Goal: Task Accomplishment & Management: Manage account settings

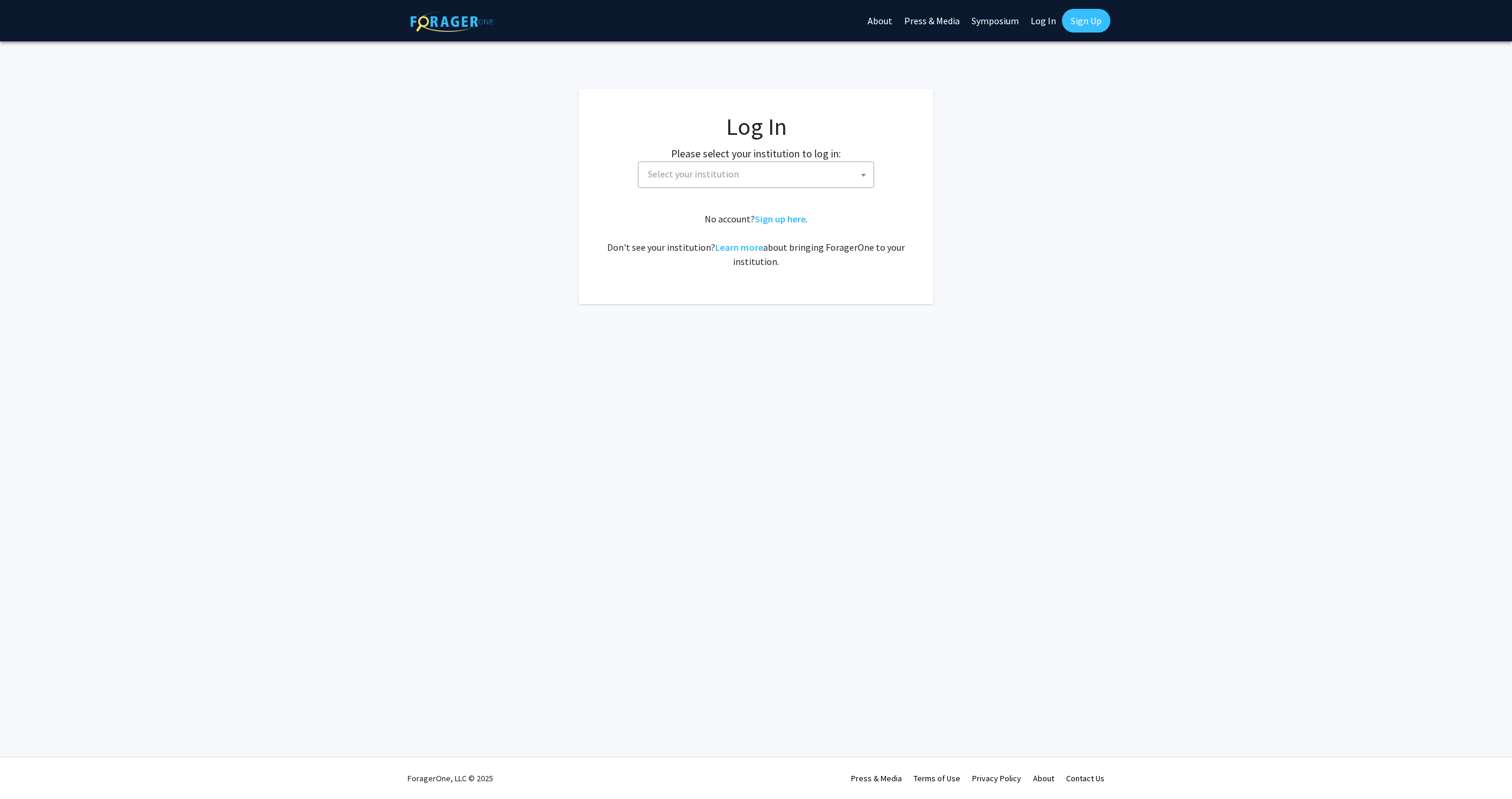
select select
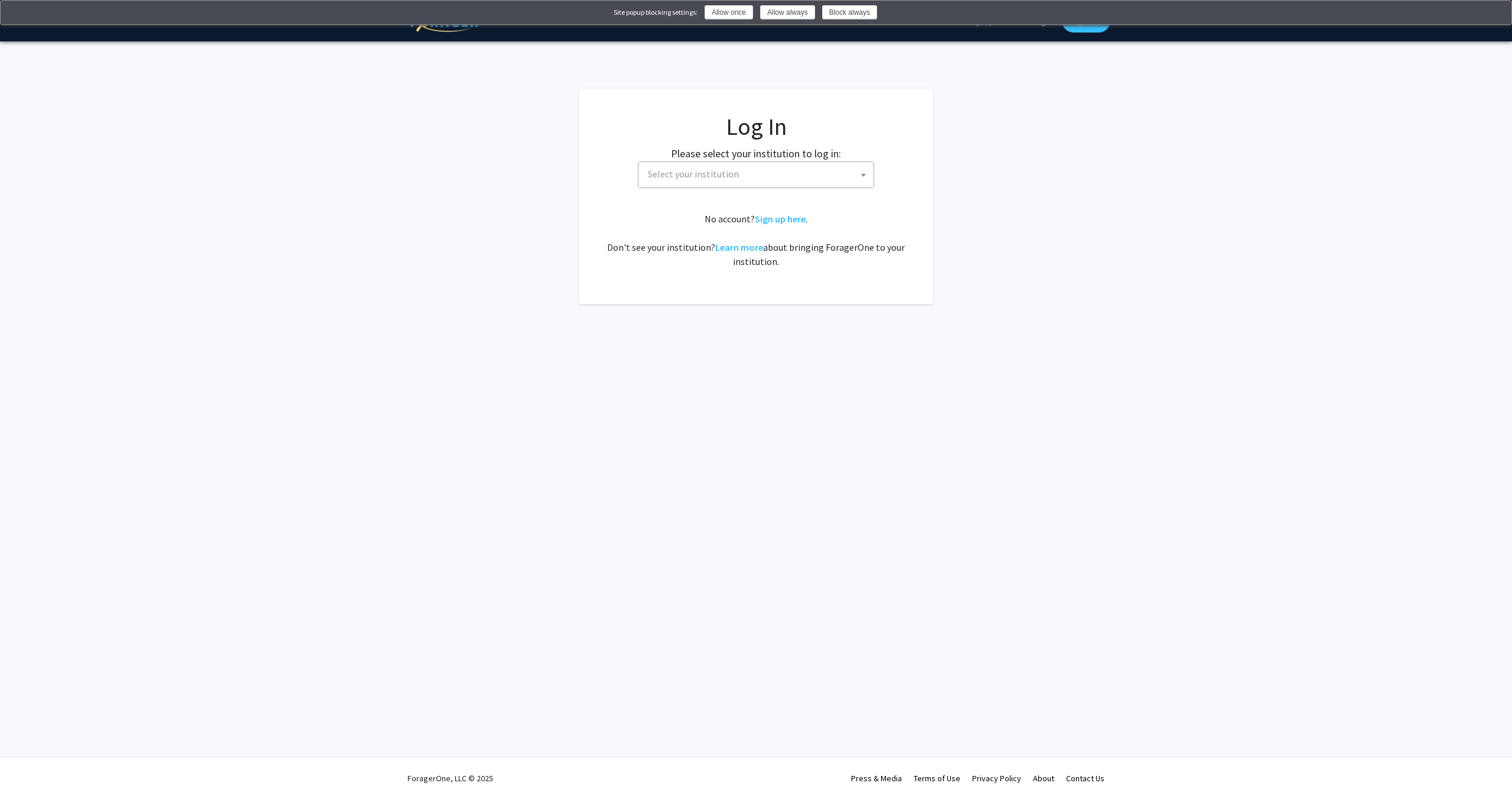
click at [699, 182] on span "Select your institution" at bounding box center [758, 173] width 230 height 24
type input "drex"
select select "6"
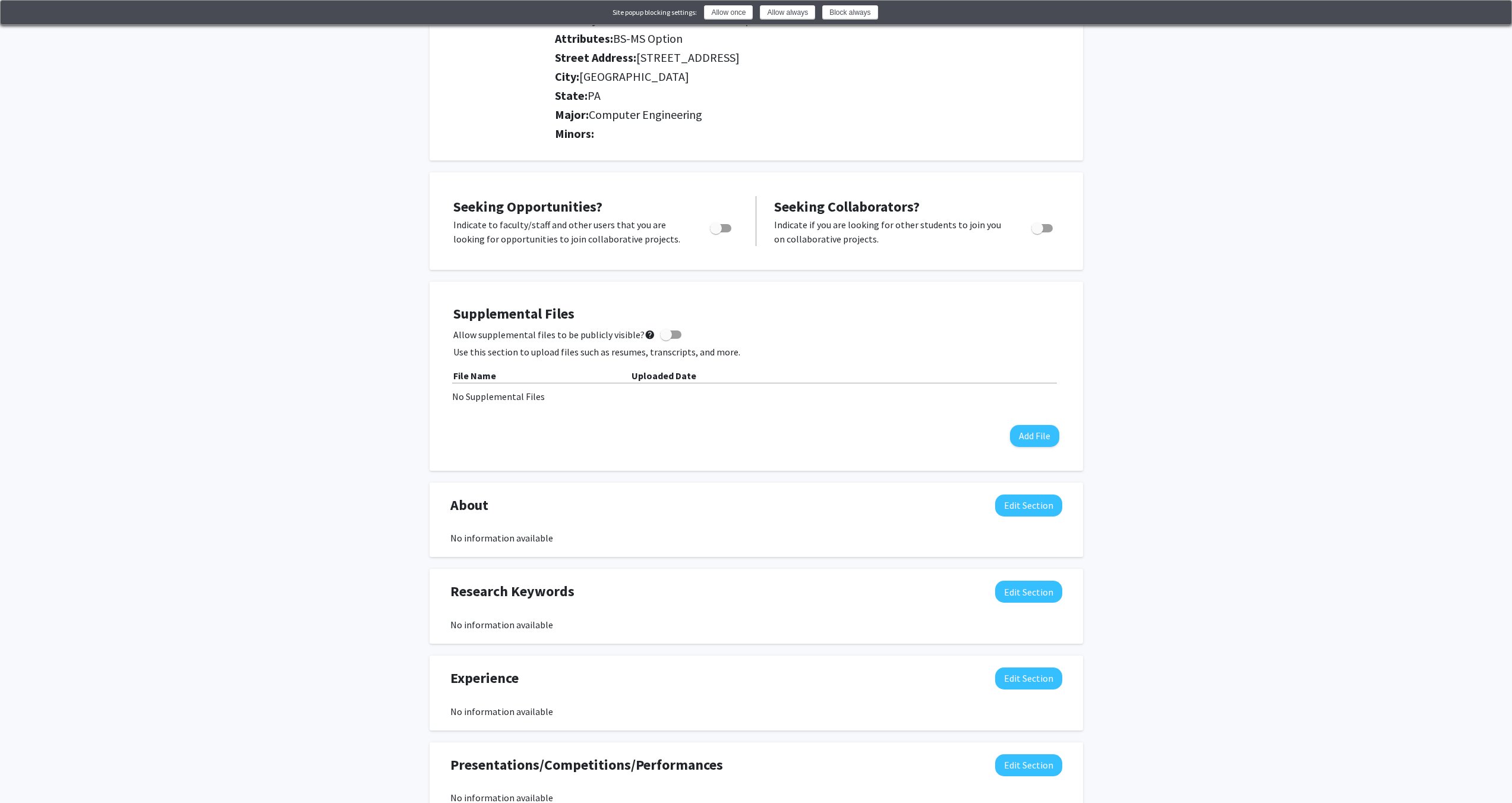
scroll to position [232, 0]
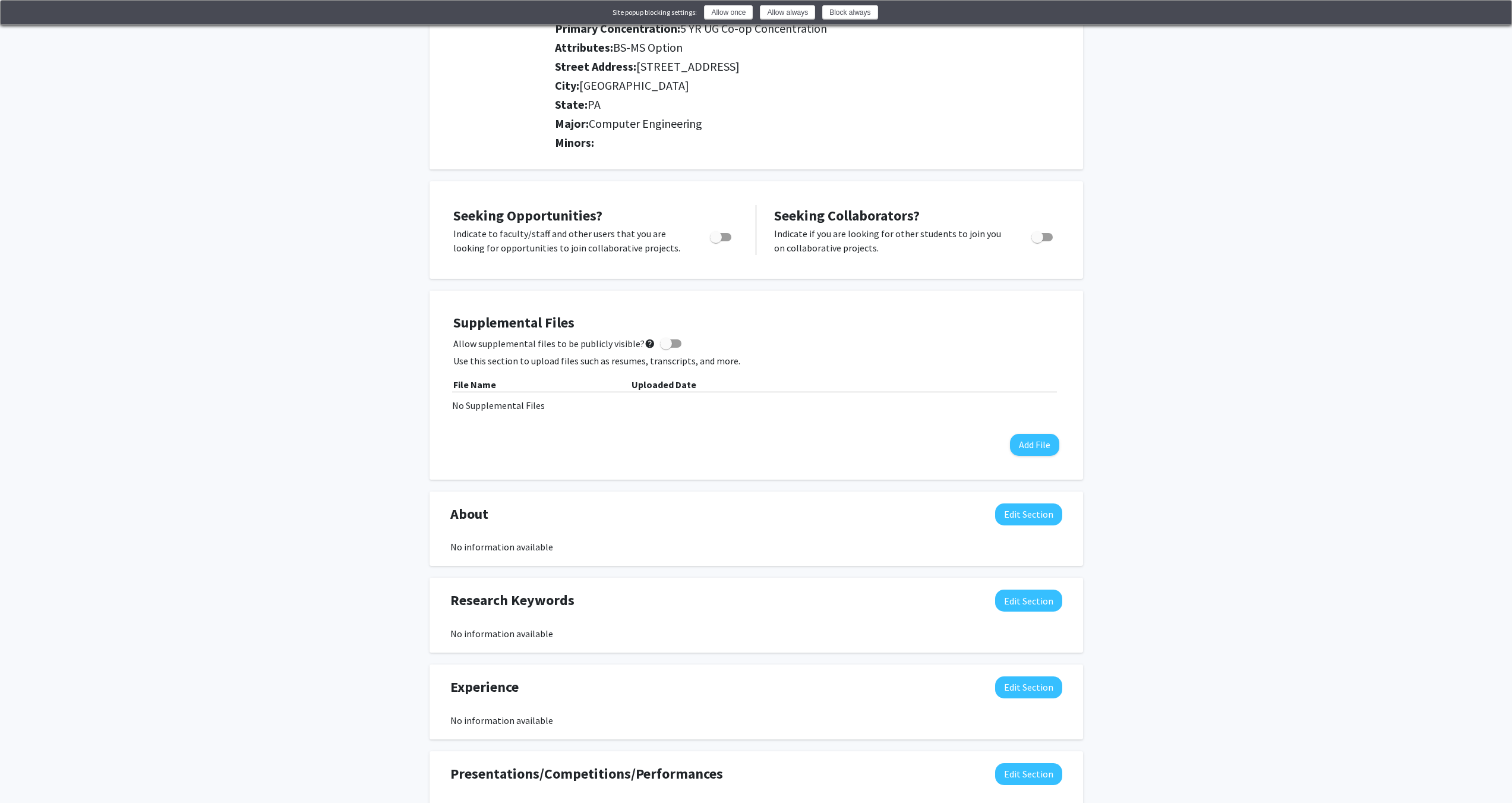
click at [719, 239] on span "Toggle" at bounding box center [716, 237] width 12 height 12
click at [716, 241] on input "Are you actively seeking opportunities?" at bounding box center [716, 241] width 1 height 1
checkbox input "true"
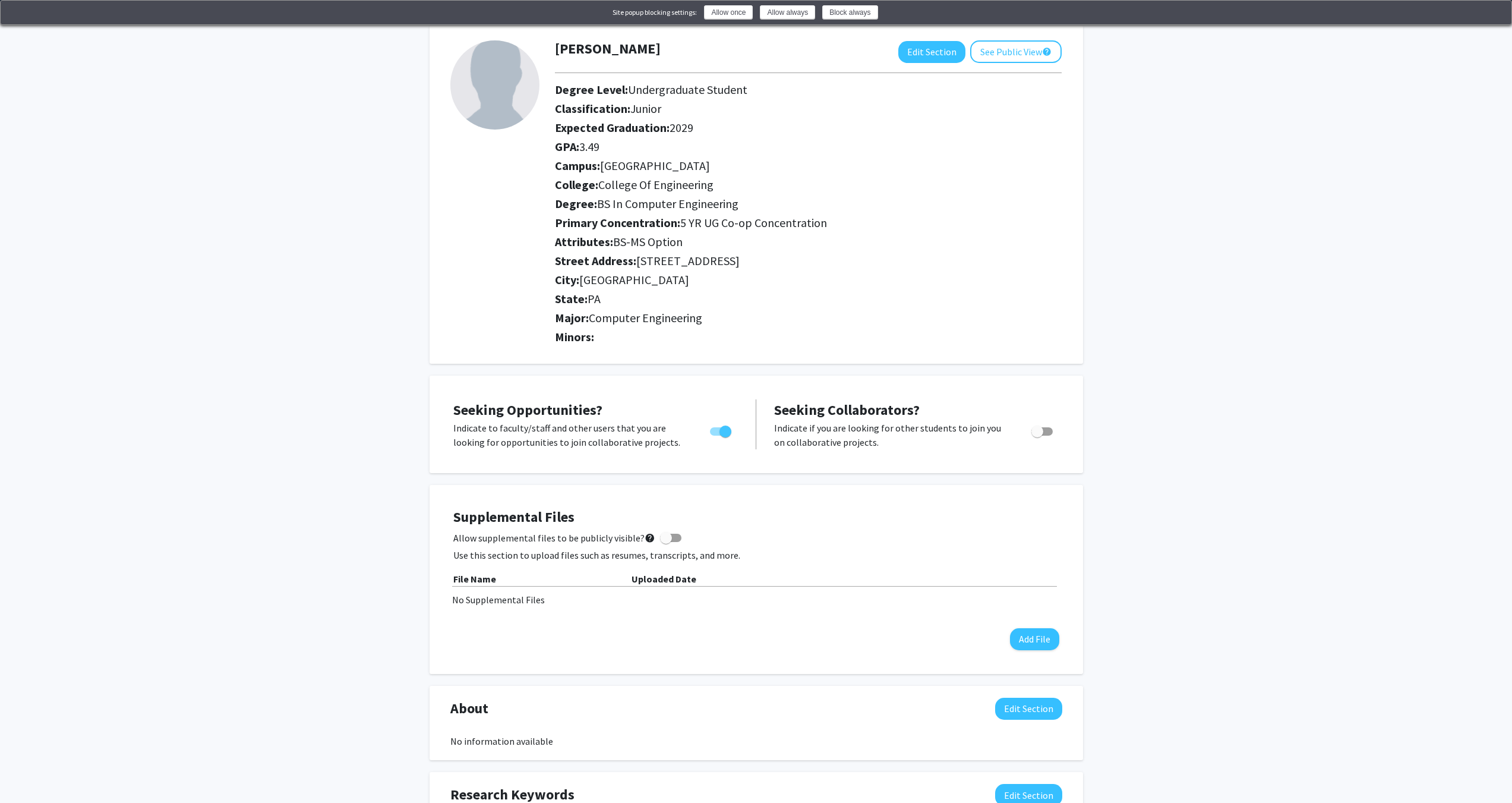
scroll to position [0, 0]
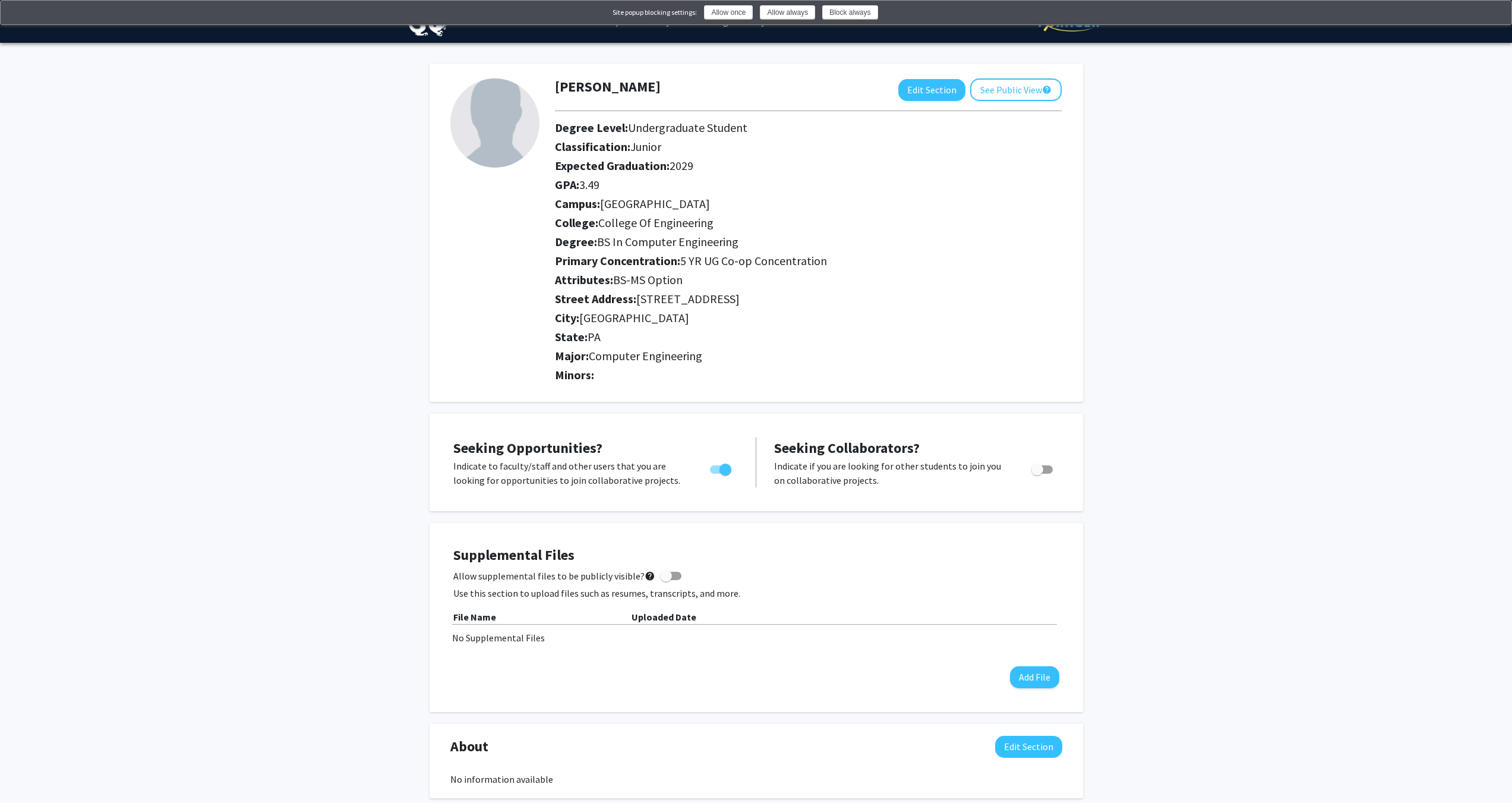
click at [866, 275] on h2 "Attributes: BS-MS Option" at bounding box center [809, 280] width 507 height 14
click at [1013, 92] on button "See Public View help" at bounding box center [1015, 90] width 91 height 23
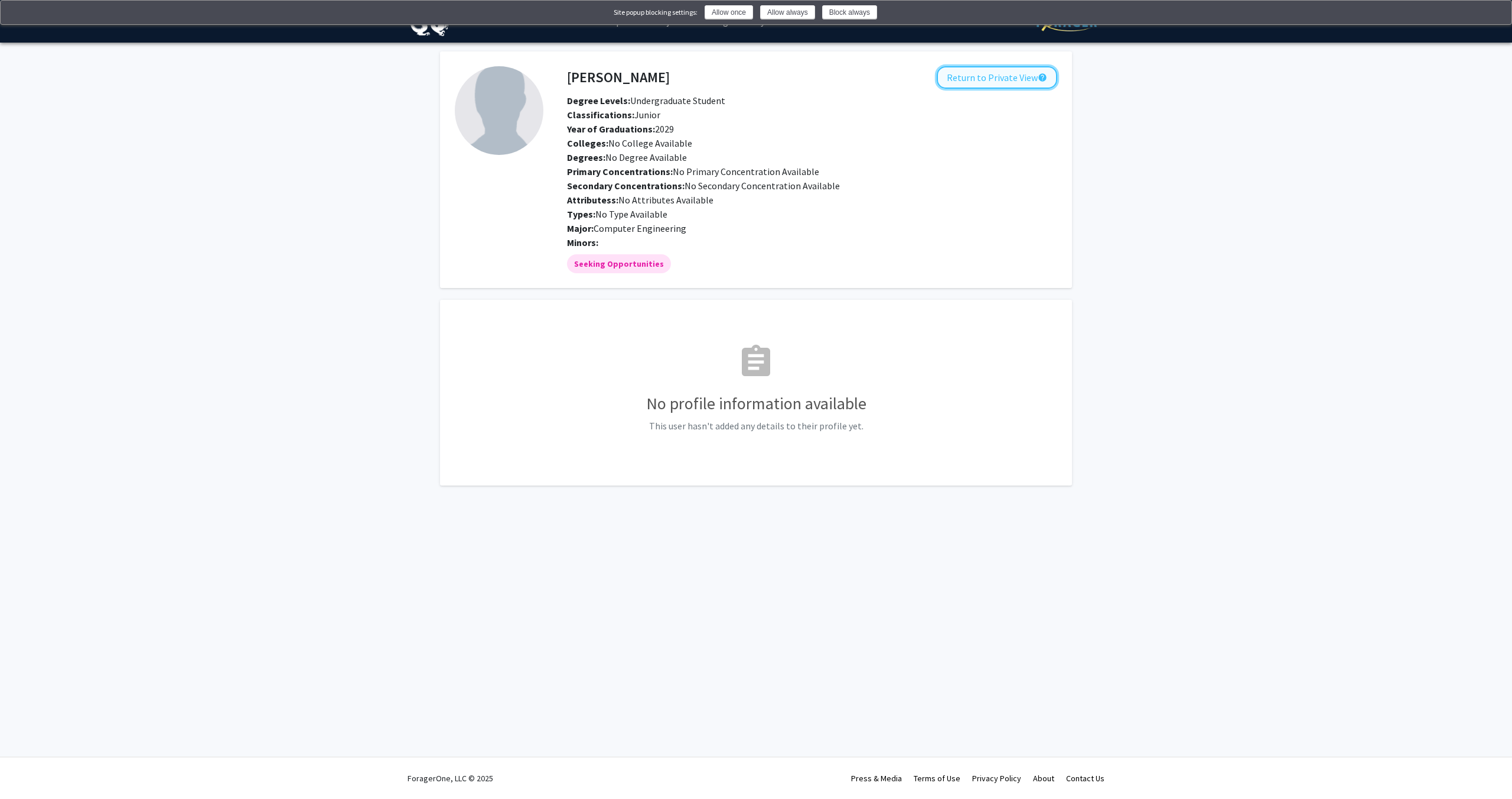
click at [1025, 84] on button "Return to Private View help" at bounding box center [997, 77] width 120 height 23
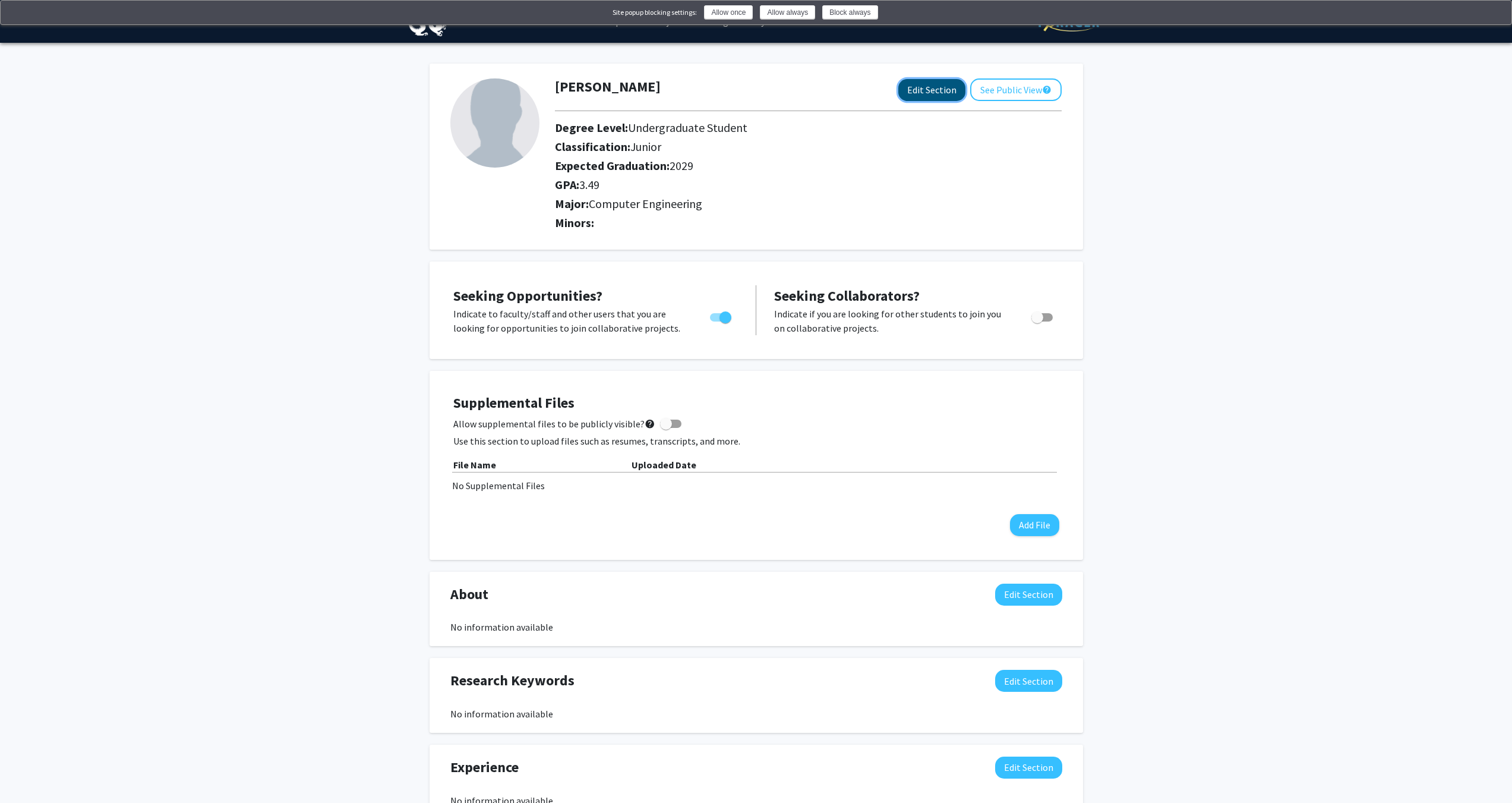
click at [915, 94] on button "Edit Section" at bounding box center [932, 89] width 67 height 22
select select "junior"
select select
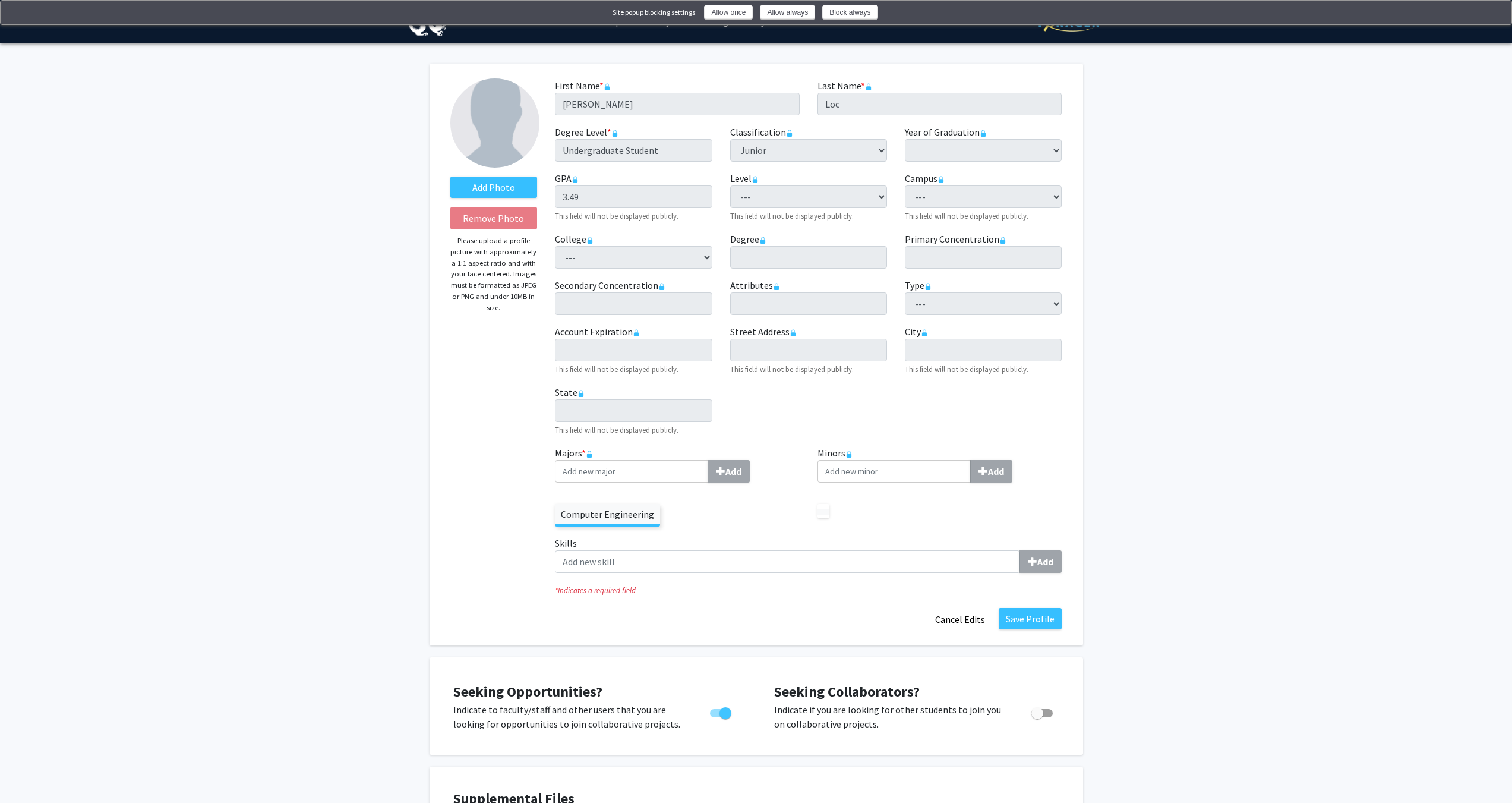
click at [590, 452] on icon at bounding box center [589, 451] width 3 height 3
click at [965, 618] on button "Cancel Edits" at bounding box center [961, 620] width 65 height 23
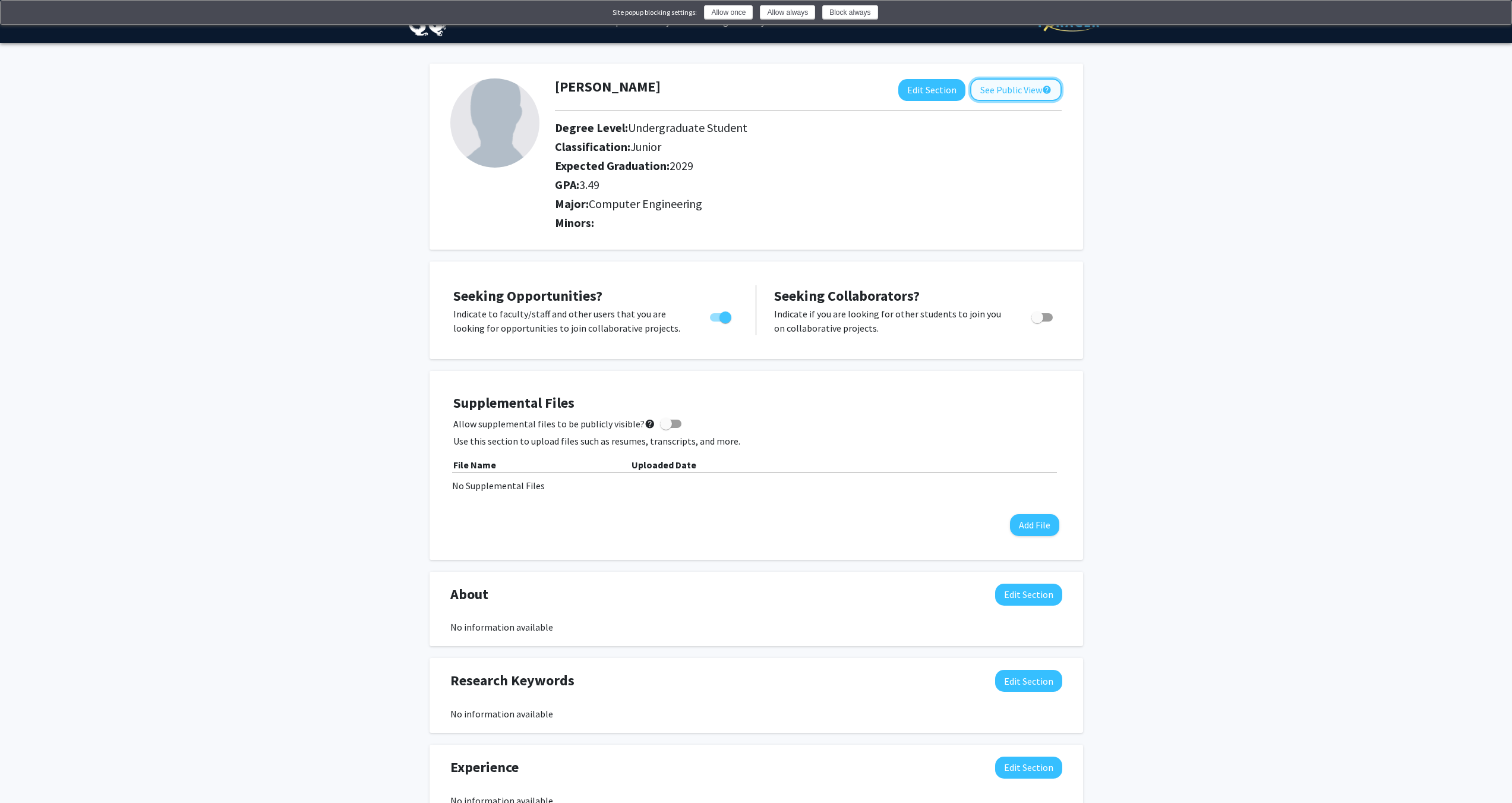
click at [994, 90] on button "See Public View help" at bounding box center [1015, 90] width 91 height 23
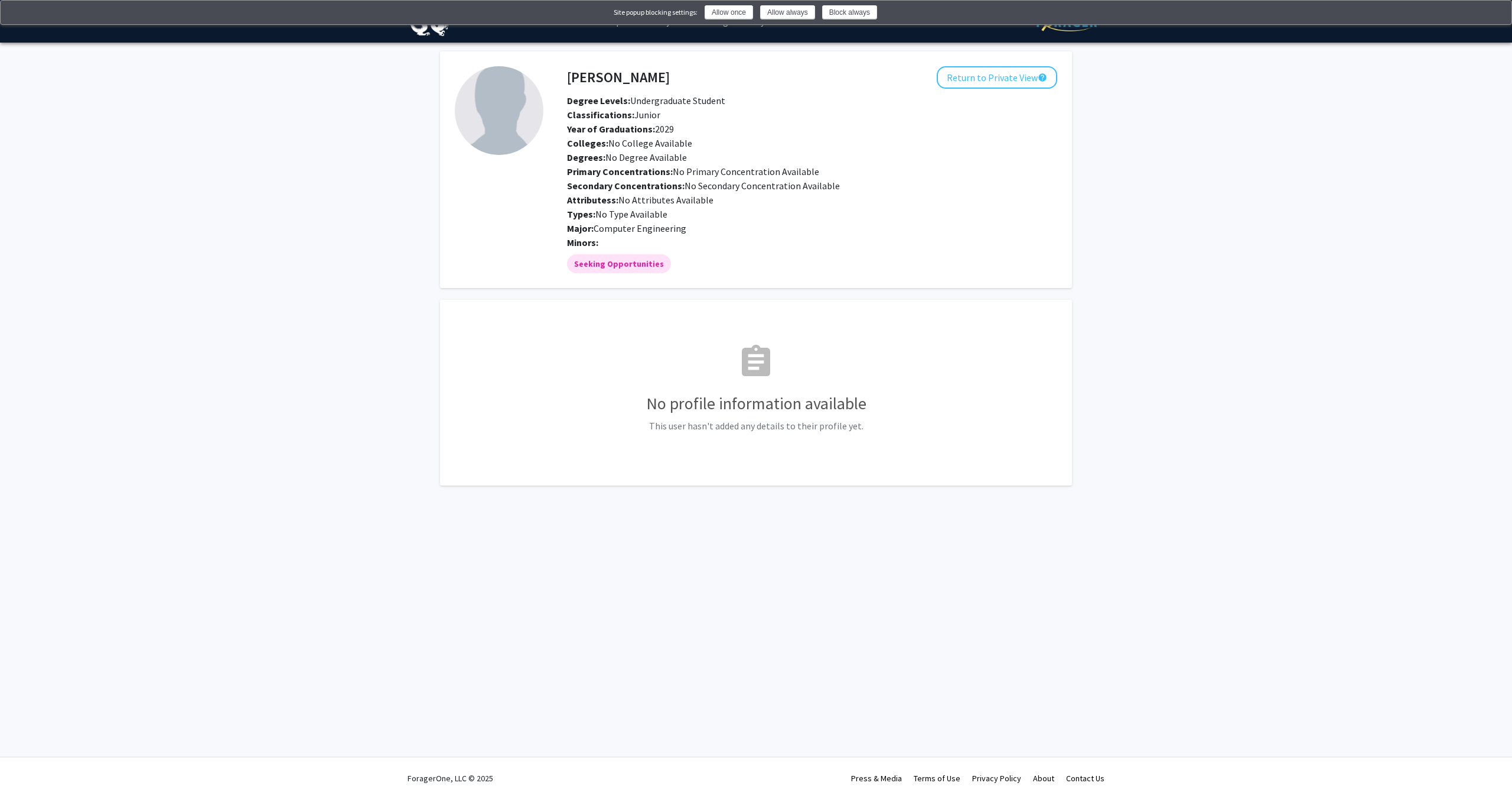
click at [989, 90] on div "[PERSON_NAME] Return to Private View help Degree Levels: Undergraduate Student …" at bounding box center [813, 158] width 508 height 184
click at [983, 83] on button "Return to Private View help" at bounding box center [997, 77] width 120 height 23
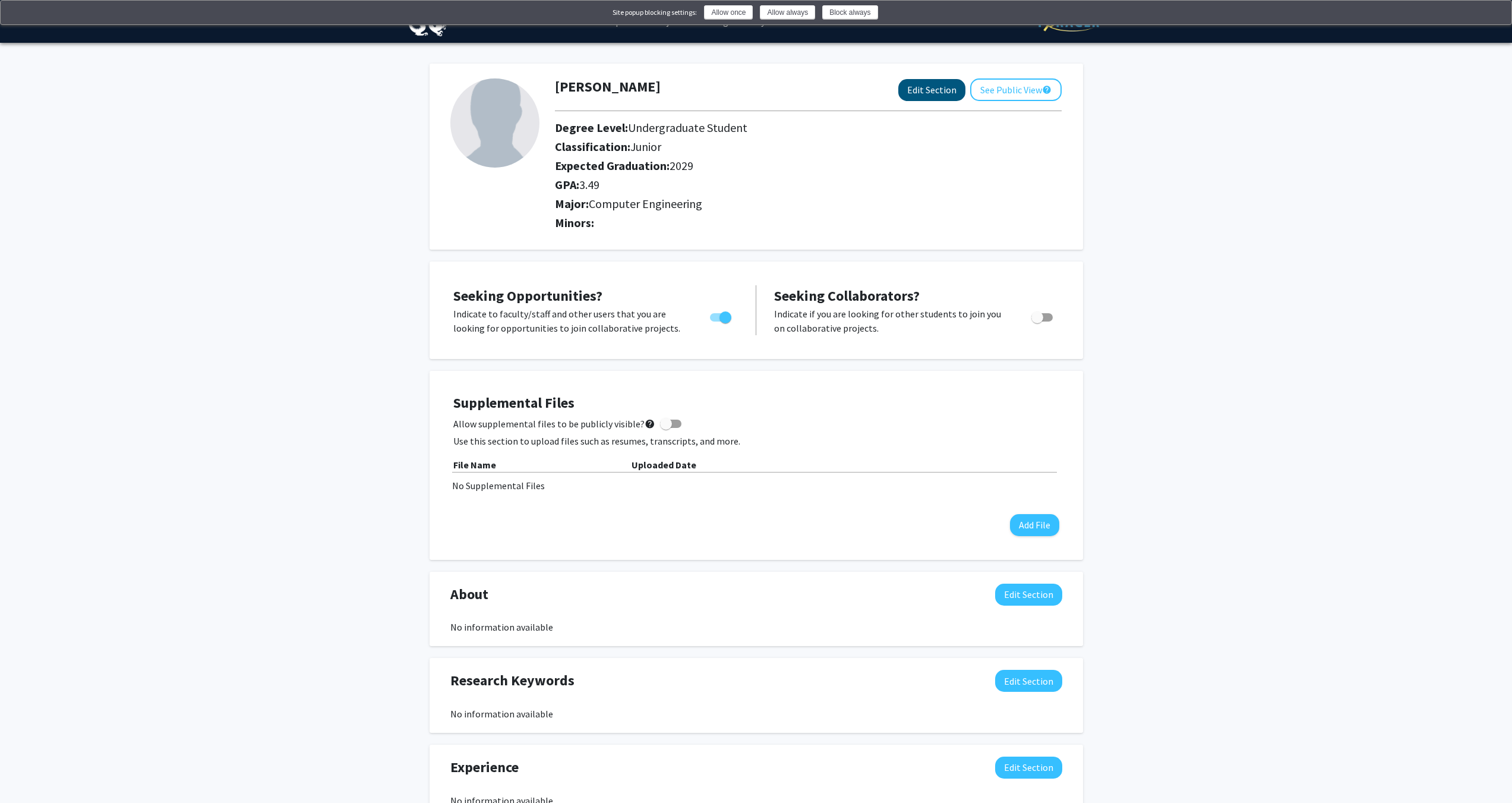
click at [915, 80] on button "Edit Section" at bounding box center [932, 89] width 67 height 22
select select "junior"
select select
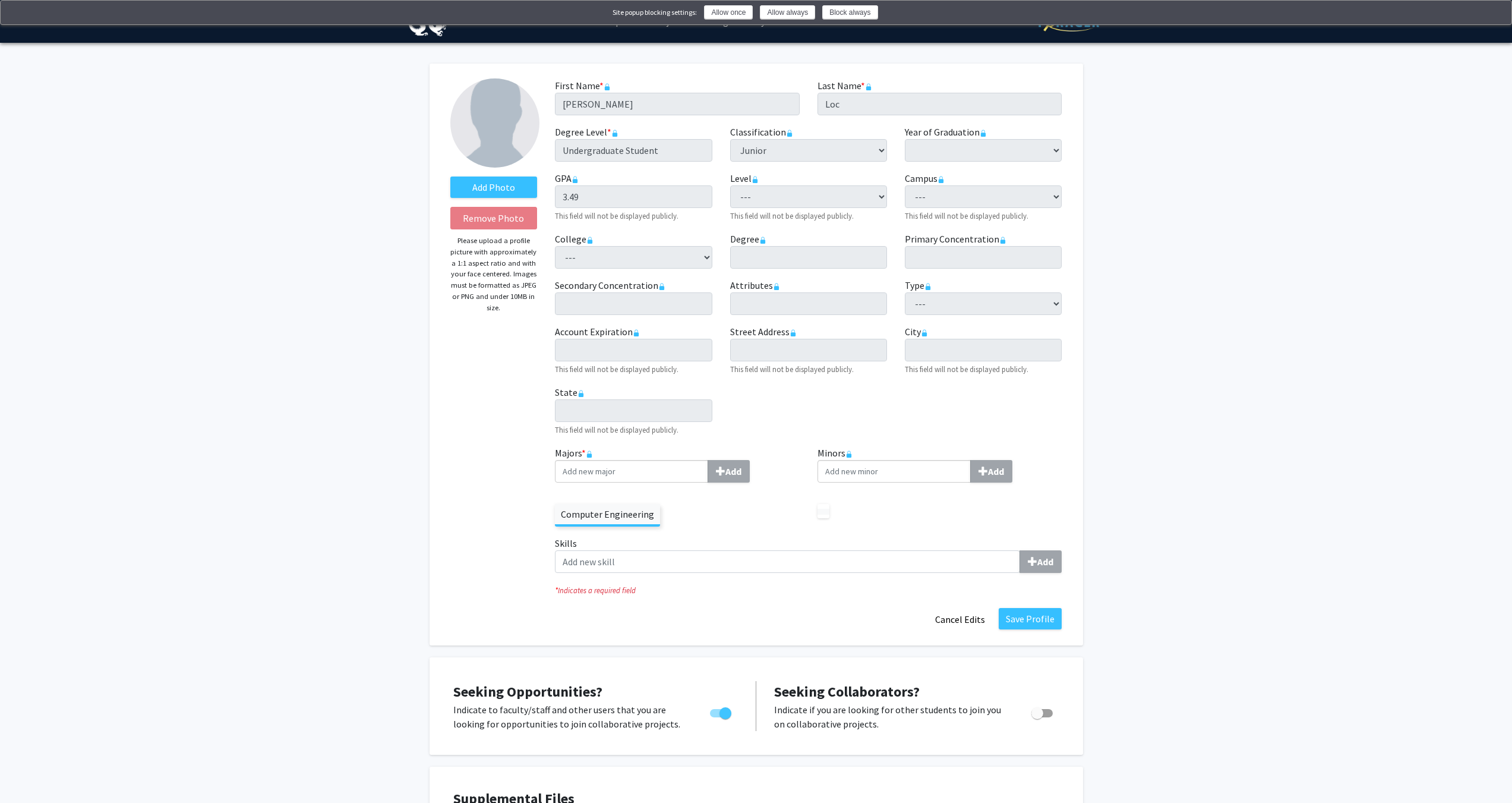
click at [969, 170] on div "First Name * required [PERSON_NAME] Last Name * required Loc Degree Level * req…" at bounding box center [808, 262] width 524 height 367
click at [973, 181] on div "Campus required --- Center City [US_STATE][GEOGRAPHIC_DATA] Community Coll Onli…" at bounding box center [984, 196] width 175 height 51
click at [946, 216] on small "This field will not be displayed publicly." at bounding box center [966, 216] width 124 height 10
click at [1036, 618] on button "Save Profile" at bounding box center [1031, 619] width 63 height 21
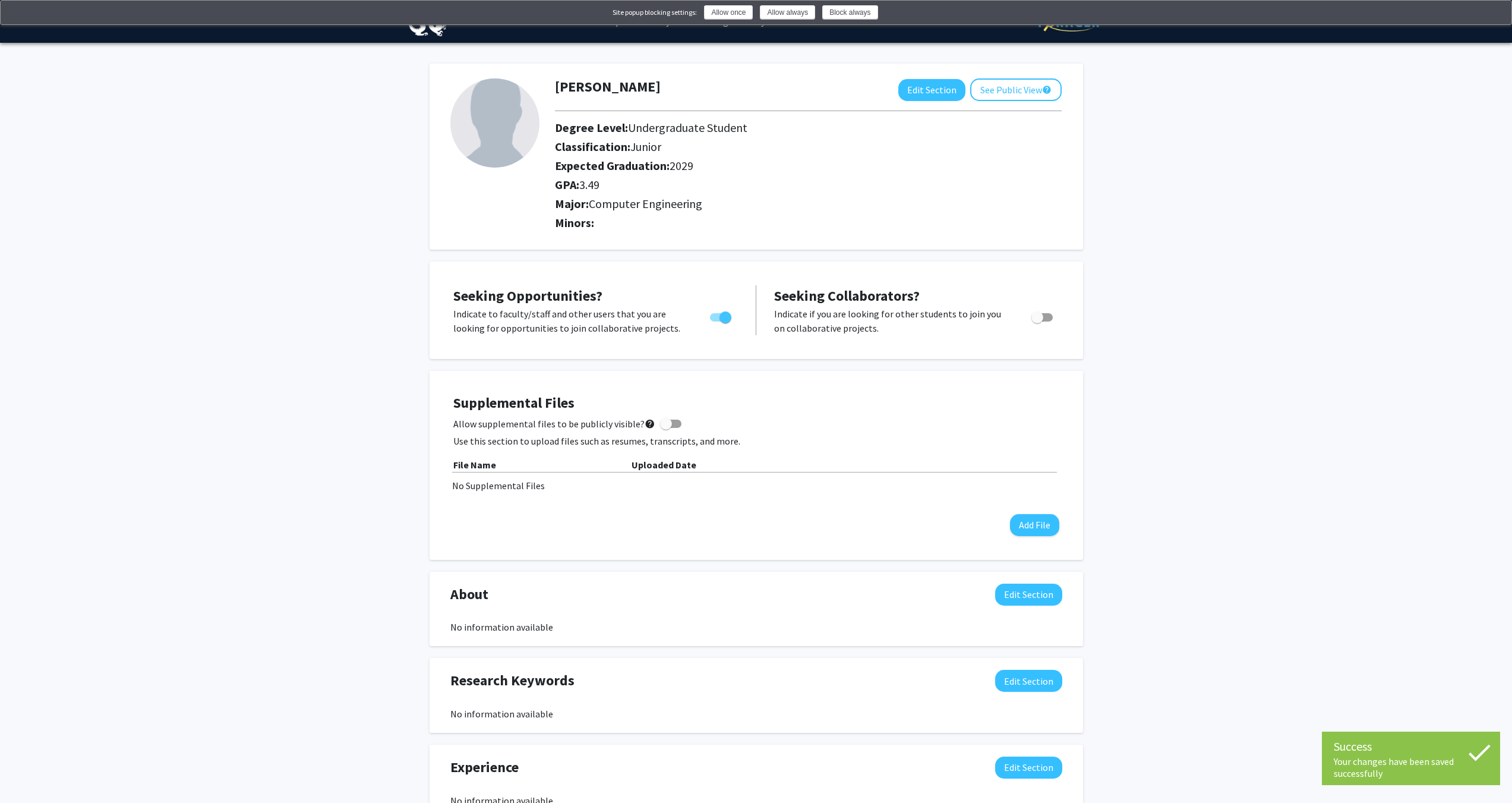
click at [604, 205] on span "Computer Engineering" at bounding box center [646, 203] width 113 height 14
click at [741, 10] on button "Allow once" at bounding box center [728, 12] width 49 height 14
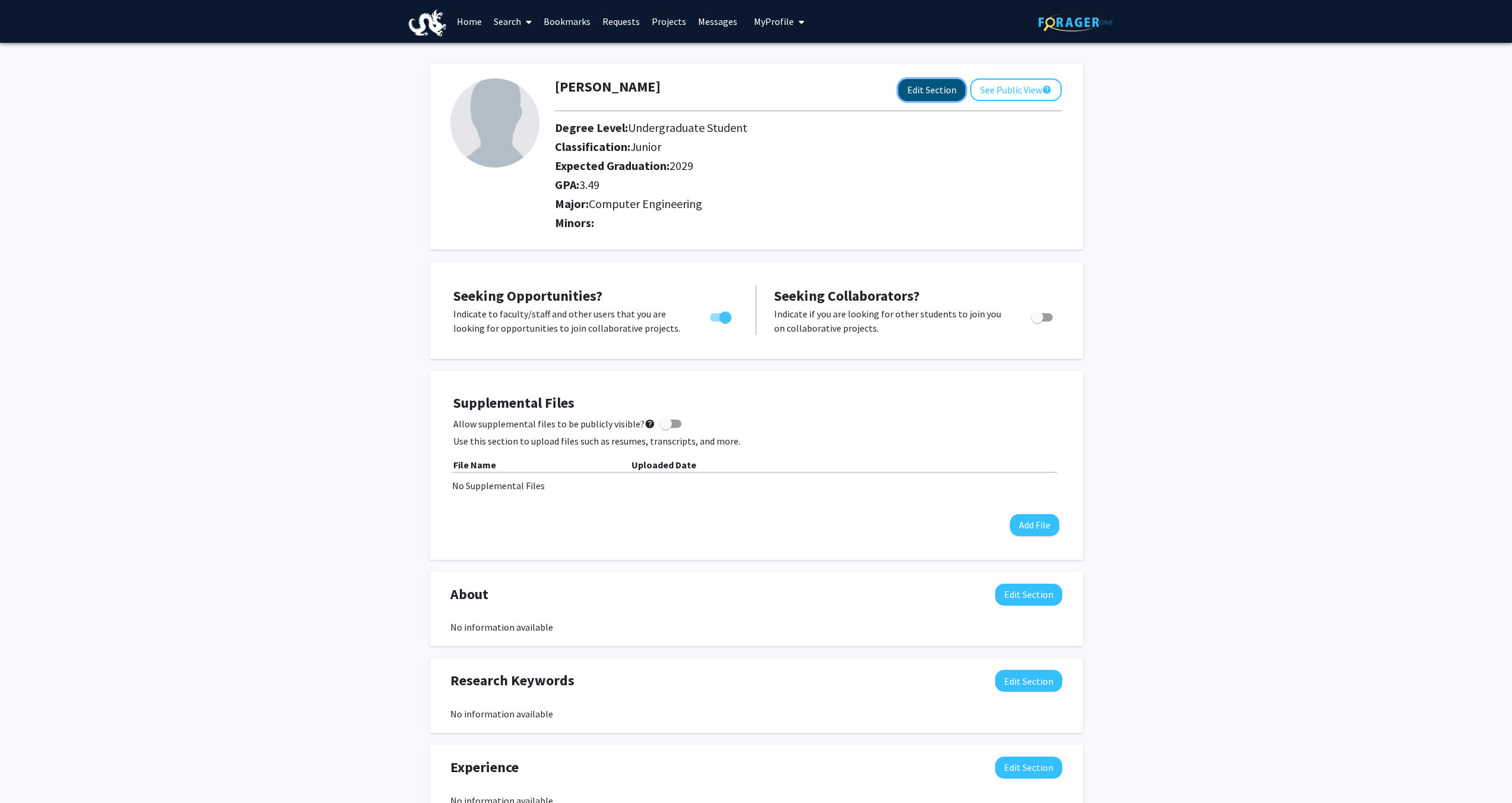
click at [938, 92] on button "Edit Section" at bounding box center [932, 89] width 67 height 22
select select "junior"
select select
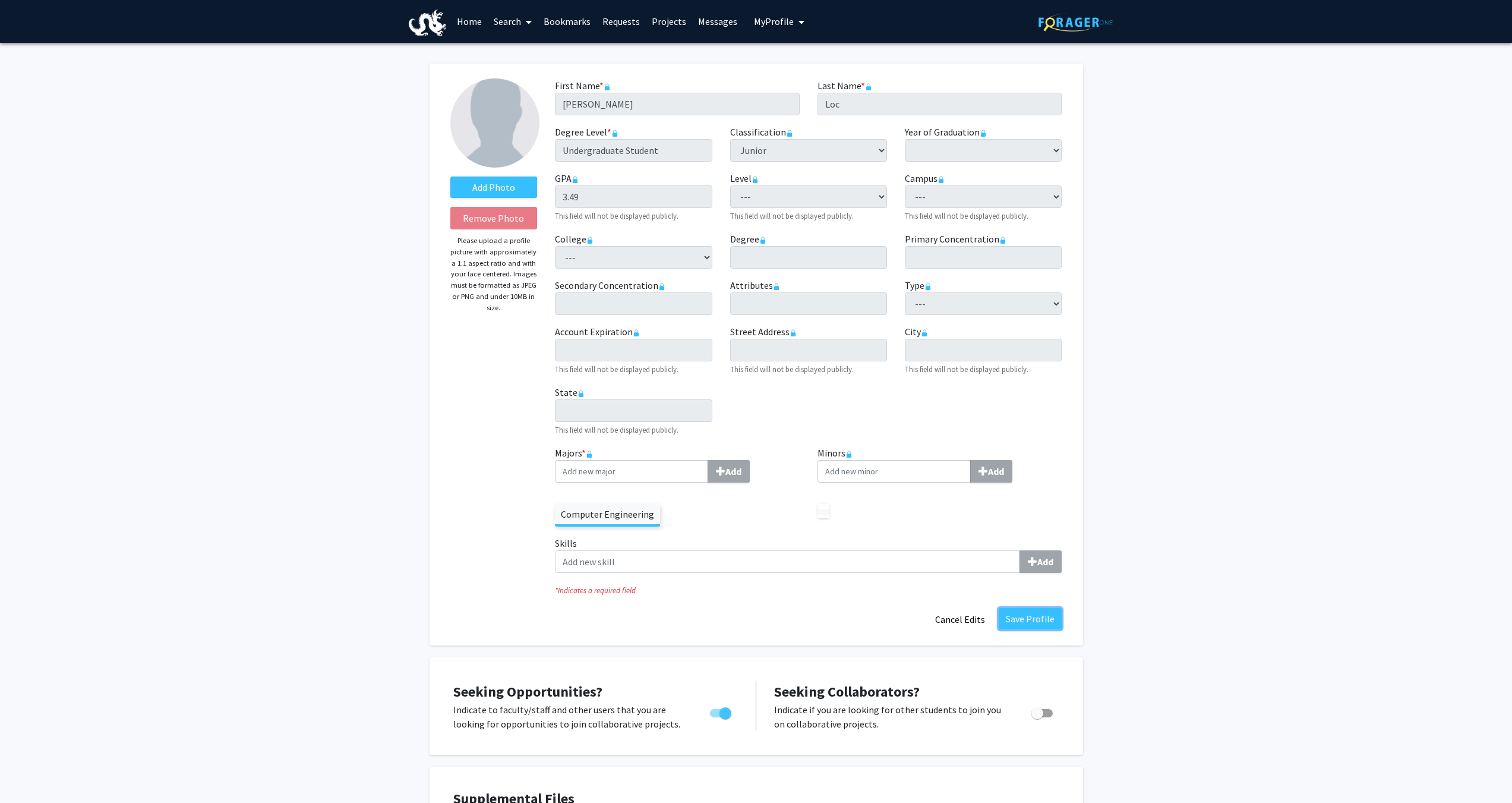
drag, startPoint x: 1039, startPoint y: 613, endPoint x: 1020, endPoint y: 596, distance: 25.5
click at [1039, 614] on button "Save Profile" at bounding box center [1031, 619] width 63 height 21
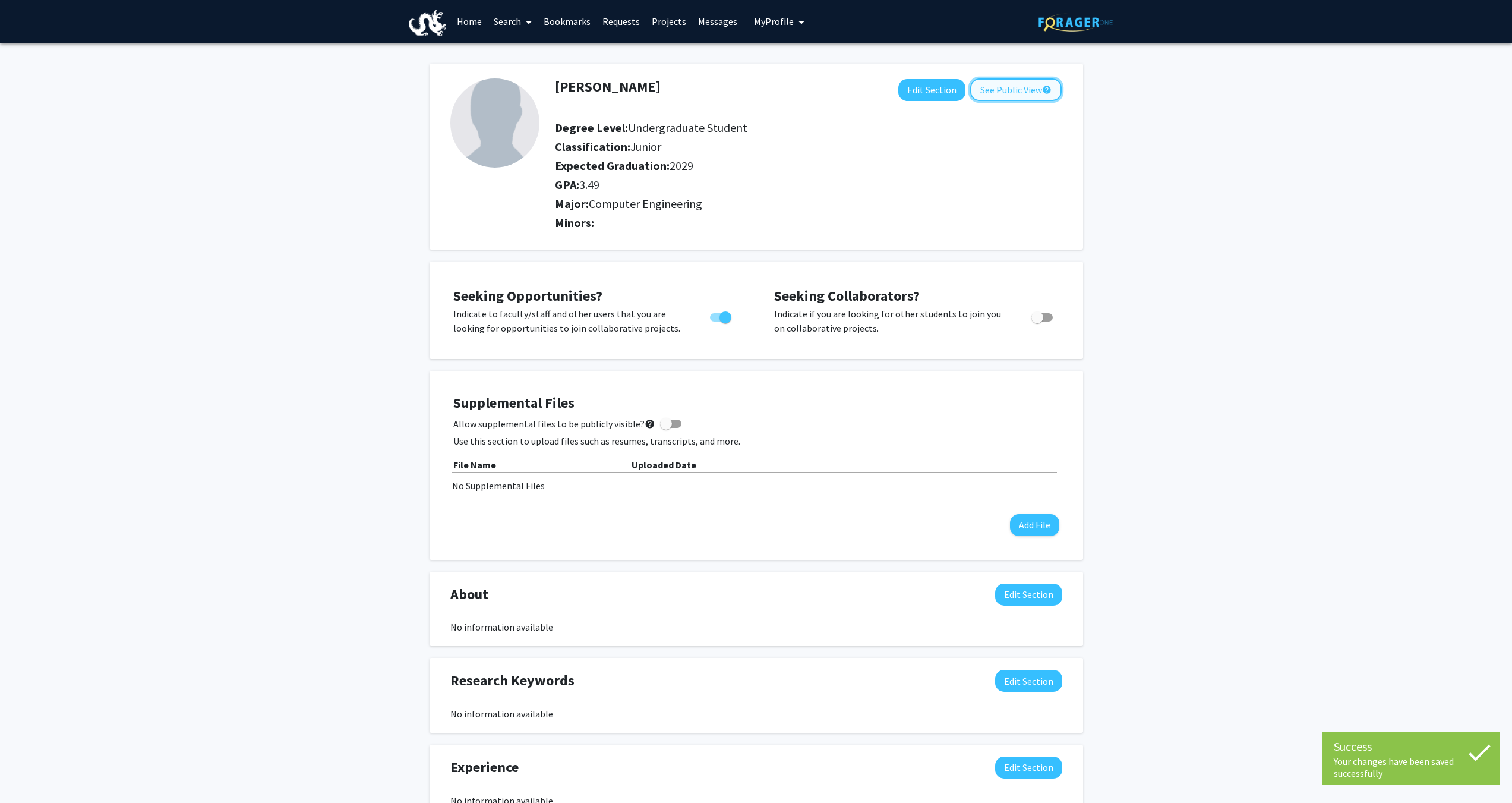
click at [1012, 96] on button "See Public View help" at bounding box center [1015, 90] width 91 height 23
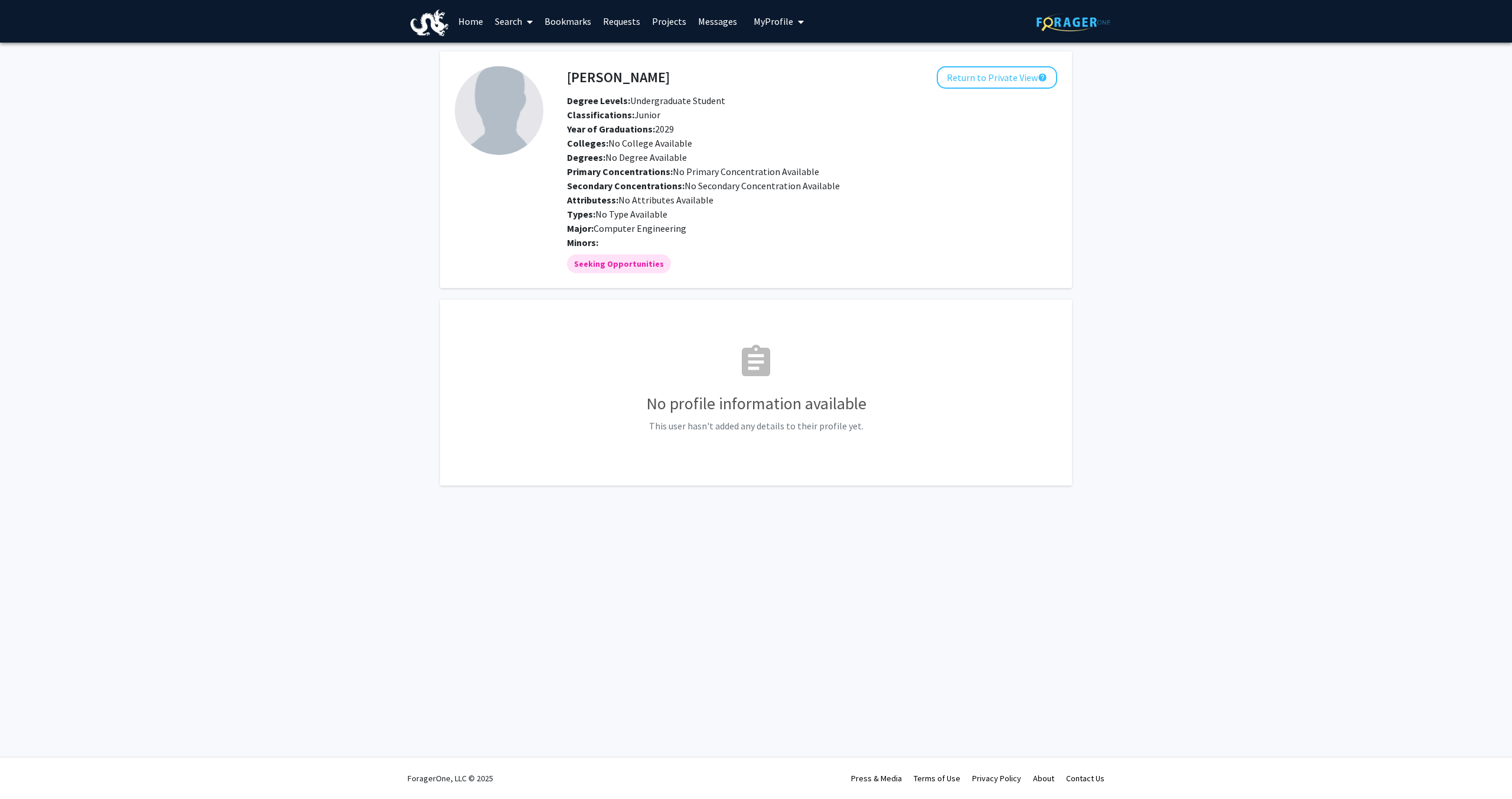
drag, startPoint x: 515, startPoint y: 94, endPoint x: 522, endPoint y: 99, distance: 8.6
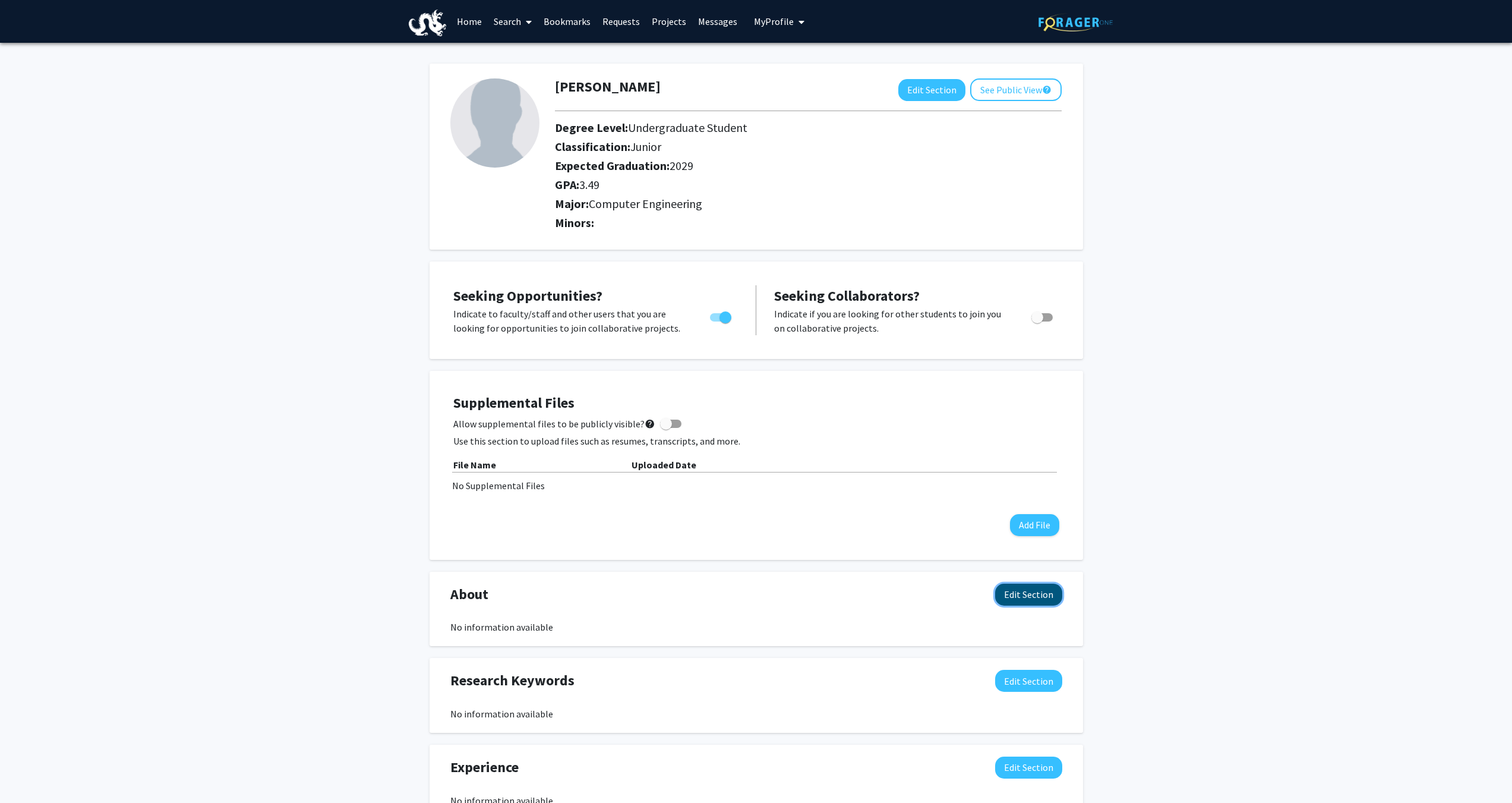
click at [1017, 596] on button "Edit Section" at bounding box center [1029, 594] width 67 height 22
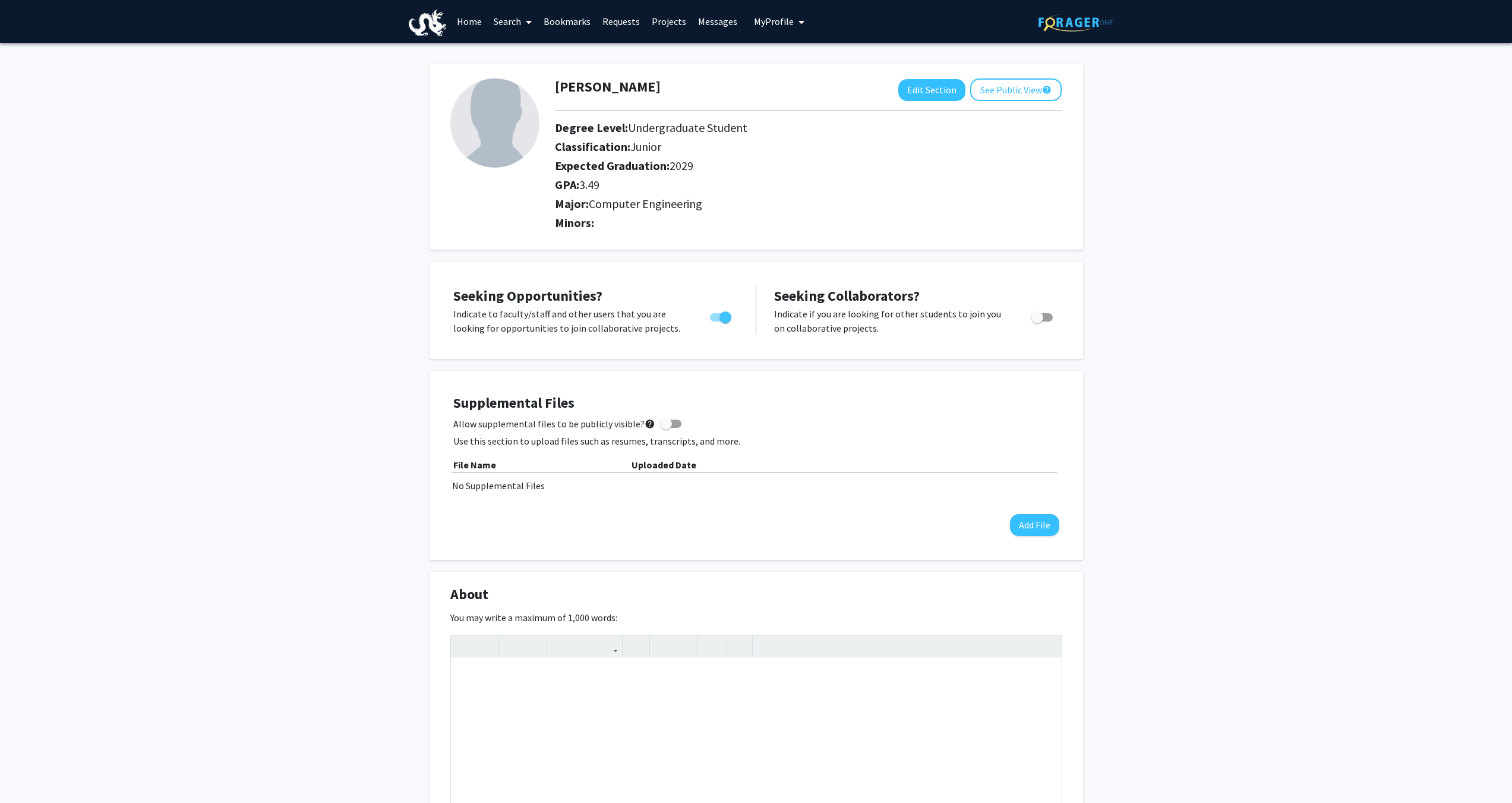
click at [429, 24] on img at bounding box center [428, 23] width 38 height 27
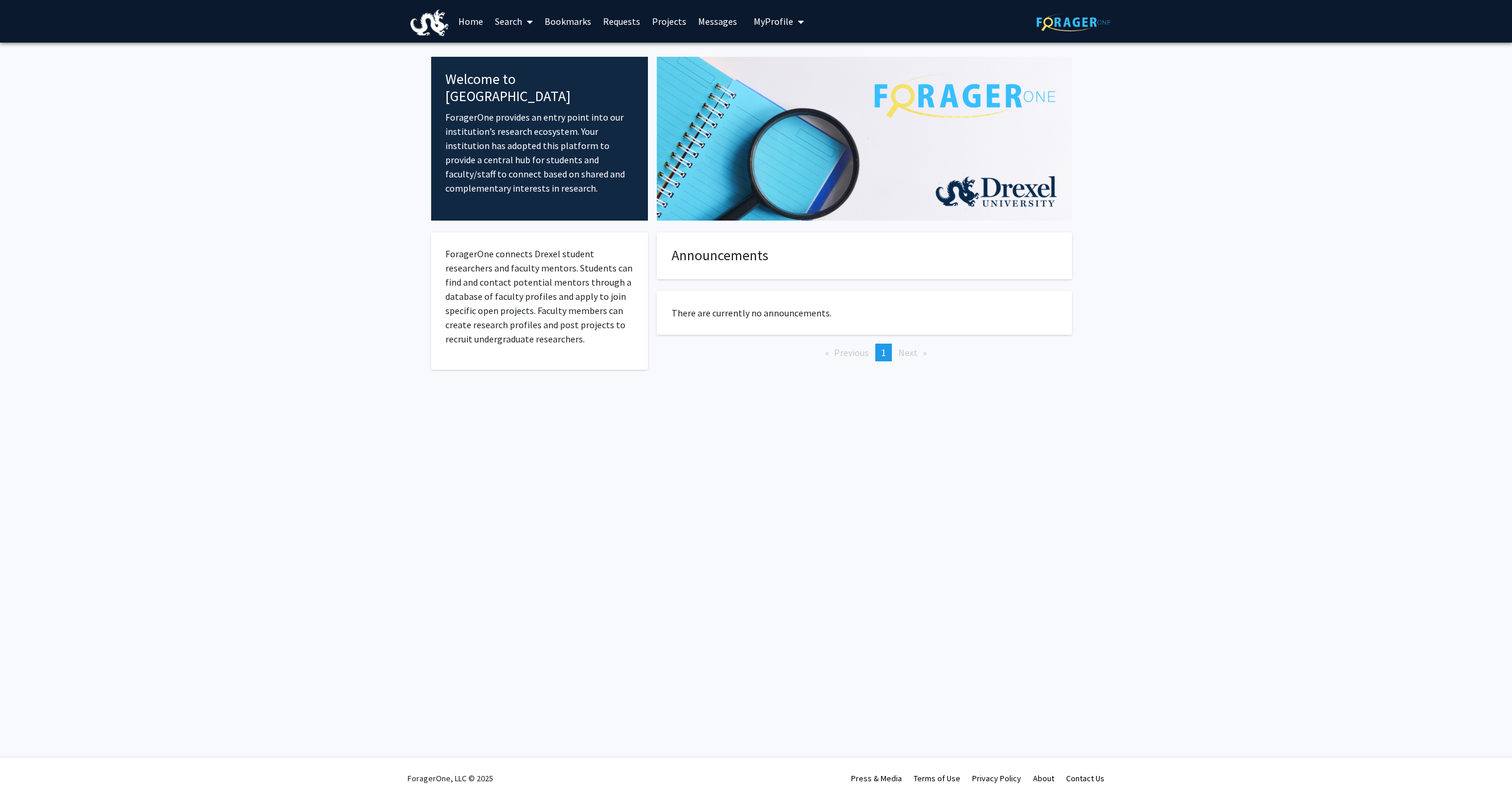
click at [469, 29] on link "Home" at bounding box center [471, 21] width 36 height 41
click at [502, 29] on link "Search" at bounding box center [514, 21] width 50 height 41
click at [517, 54] on span "Faculty/Staff" at bounding box center [532, 54] width 87 height 24
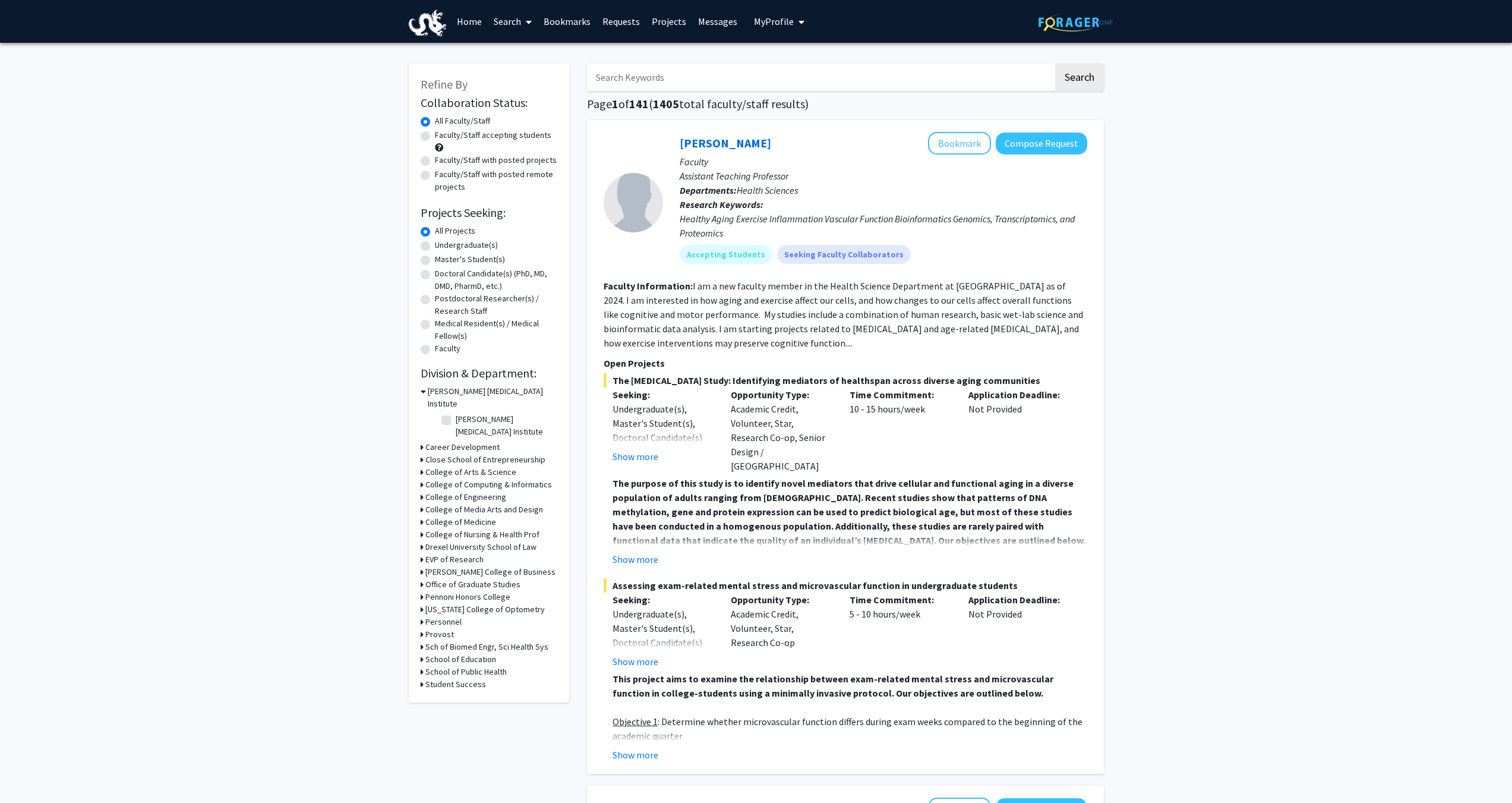
click at [797, 77] on input "Search Keywords" at bounding box center [820, 77] width 467 height 27
type input "vip"
click at [1056, 63] on button "Search" at bounding box center [1080, 77] width 49 height 27
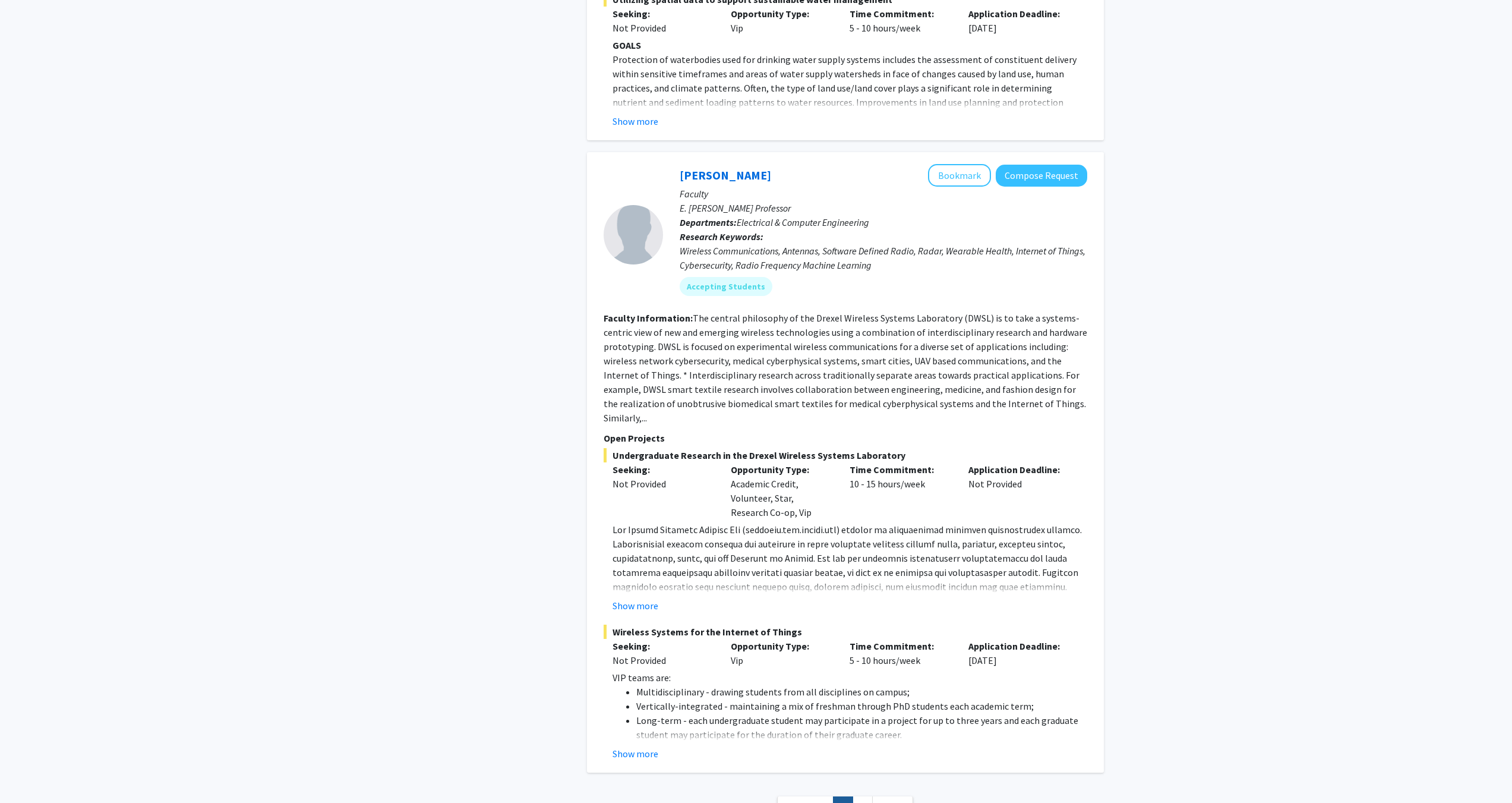
scroll to position [2986, 0]
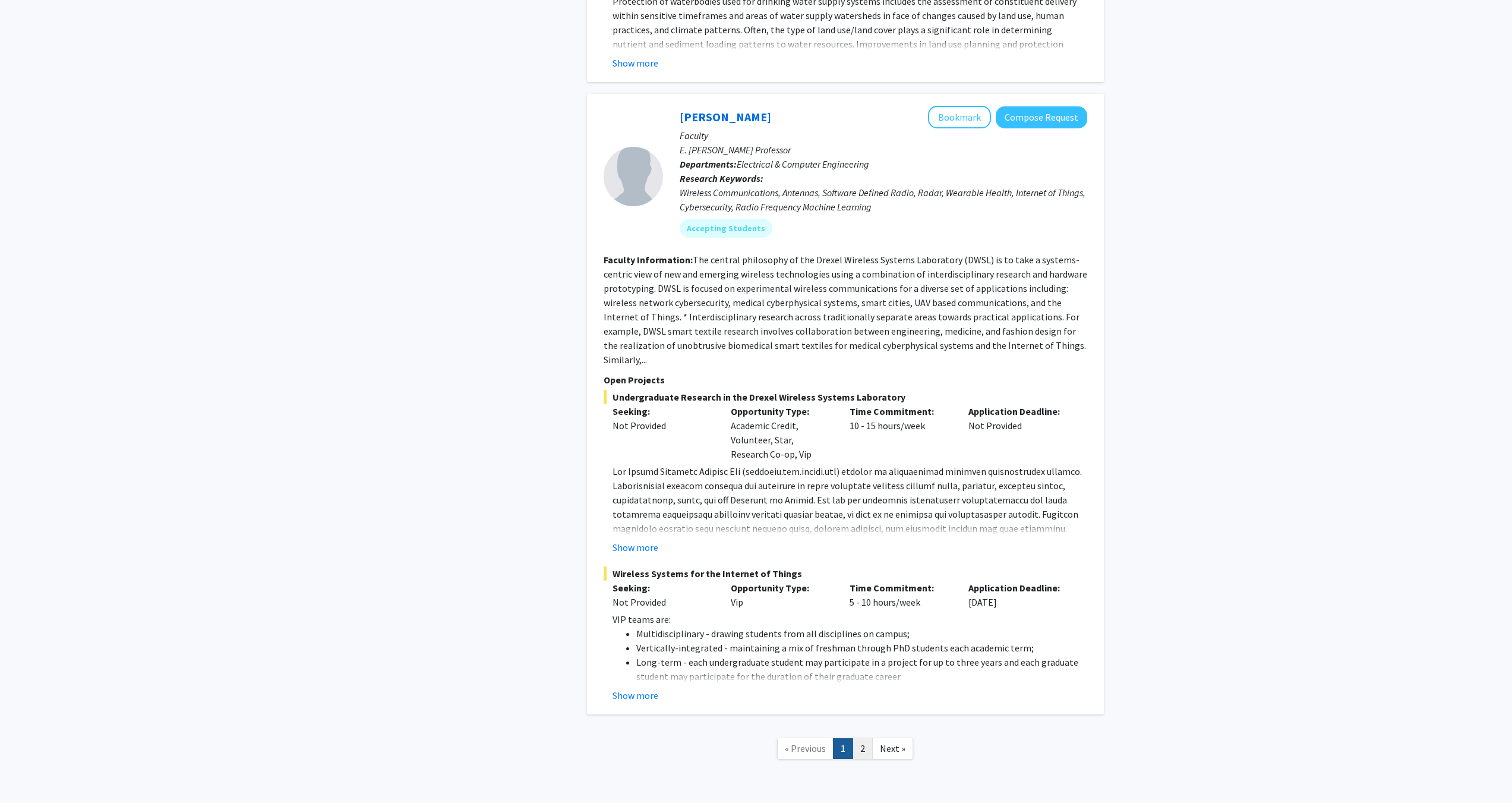
click at [856, 738] on link "2" at bounding box center [863, 748] width 20 height 21
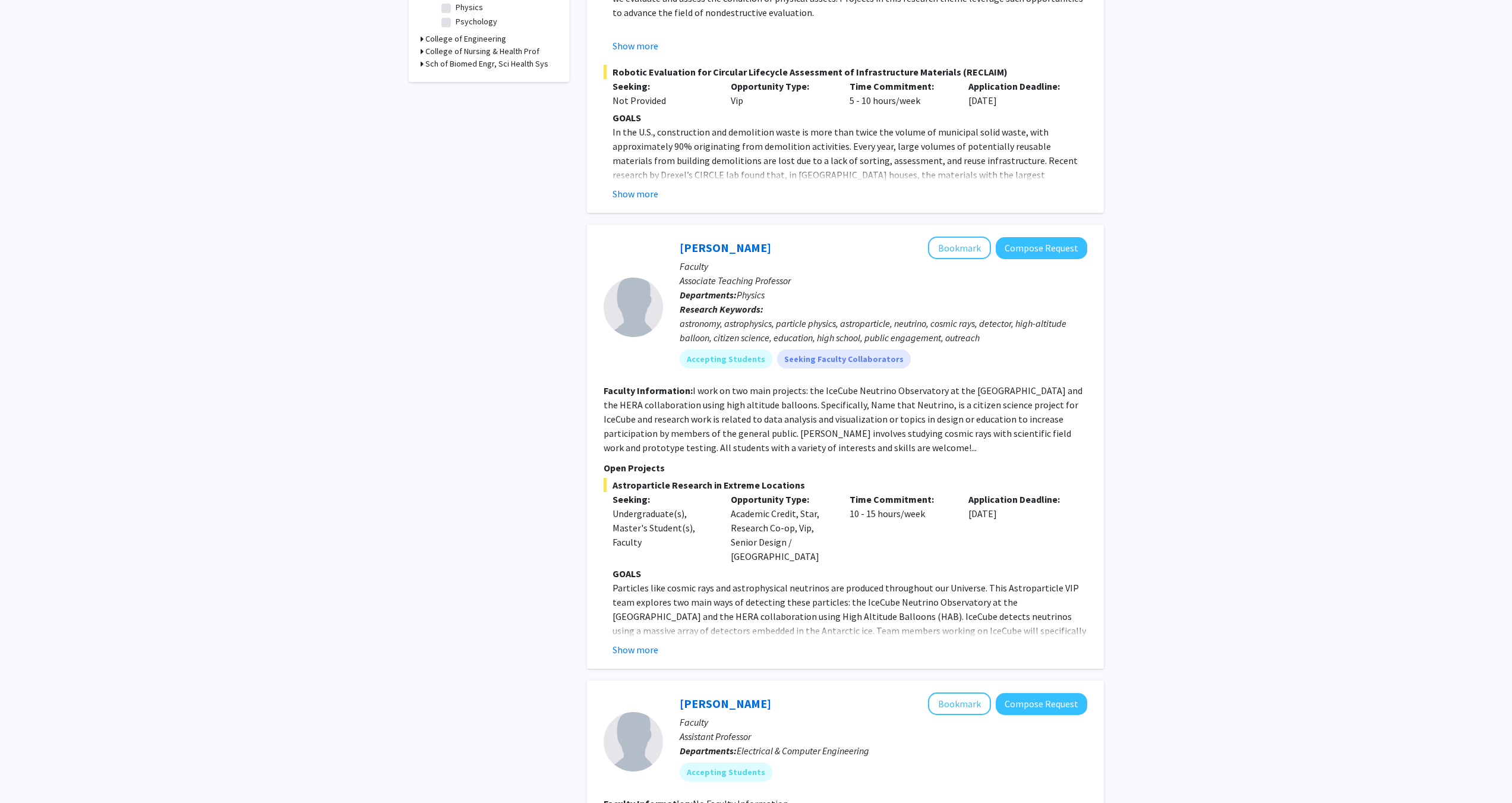
scroll to position [356, 0]
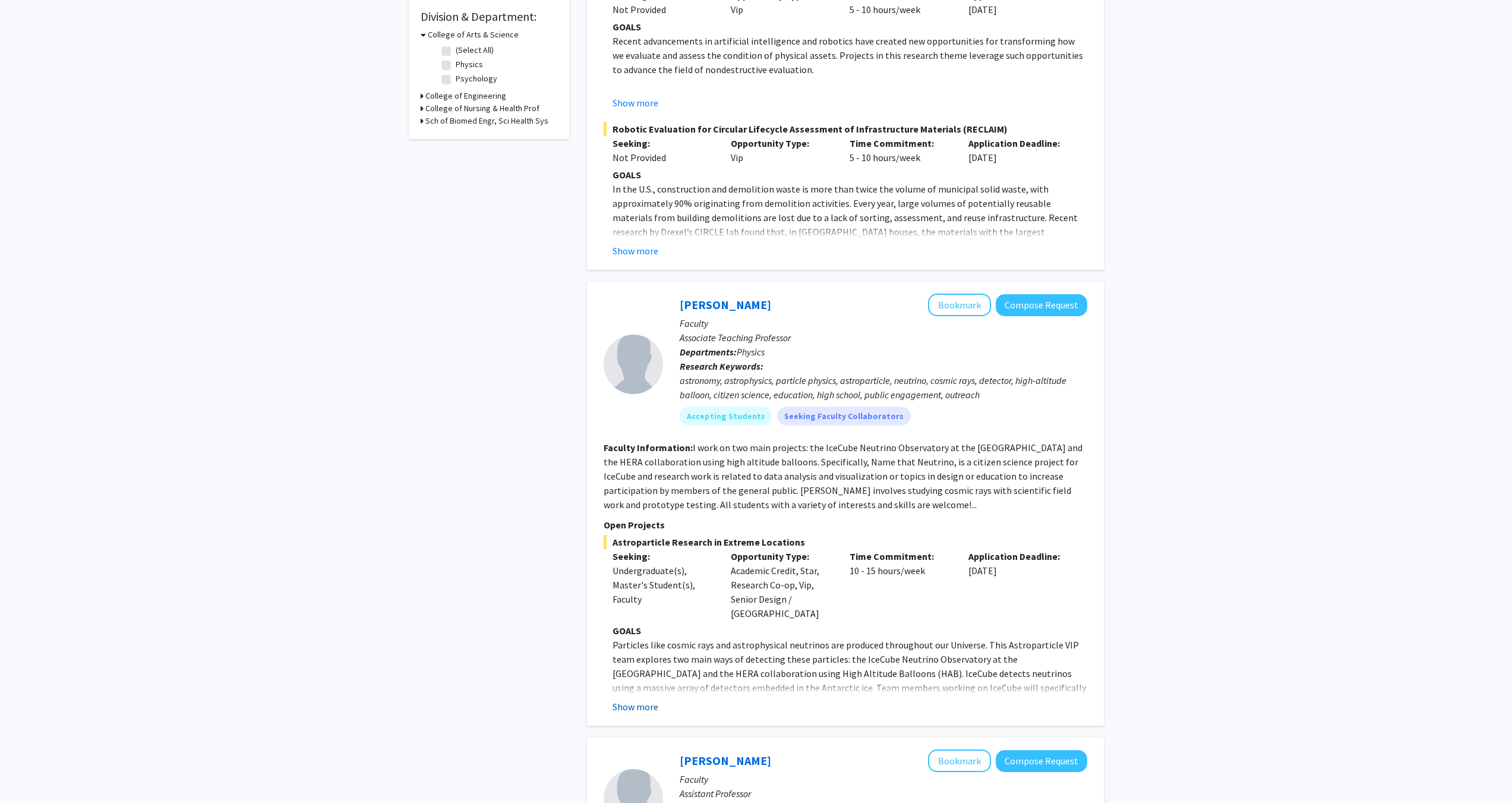
click at [635, 699] on button "Show more" at bounding box center [636, 706] width 46 height 14
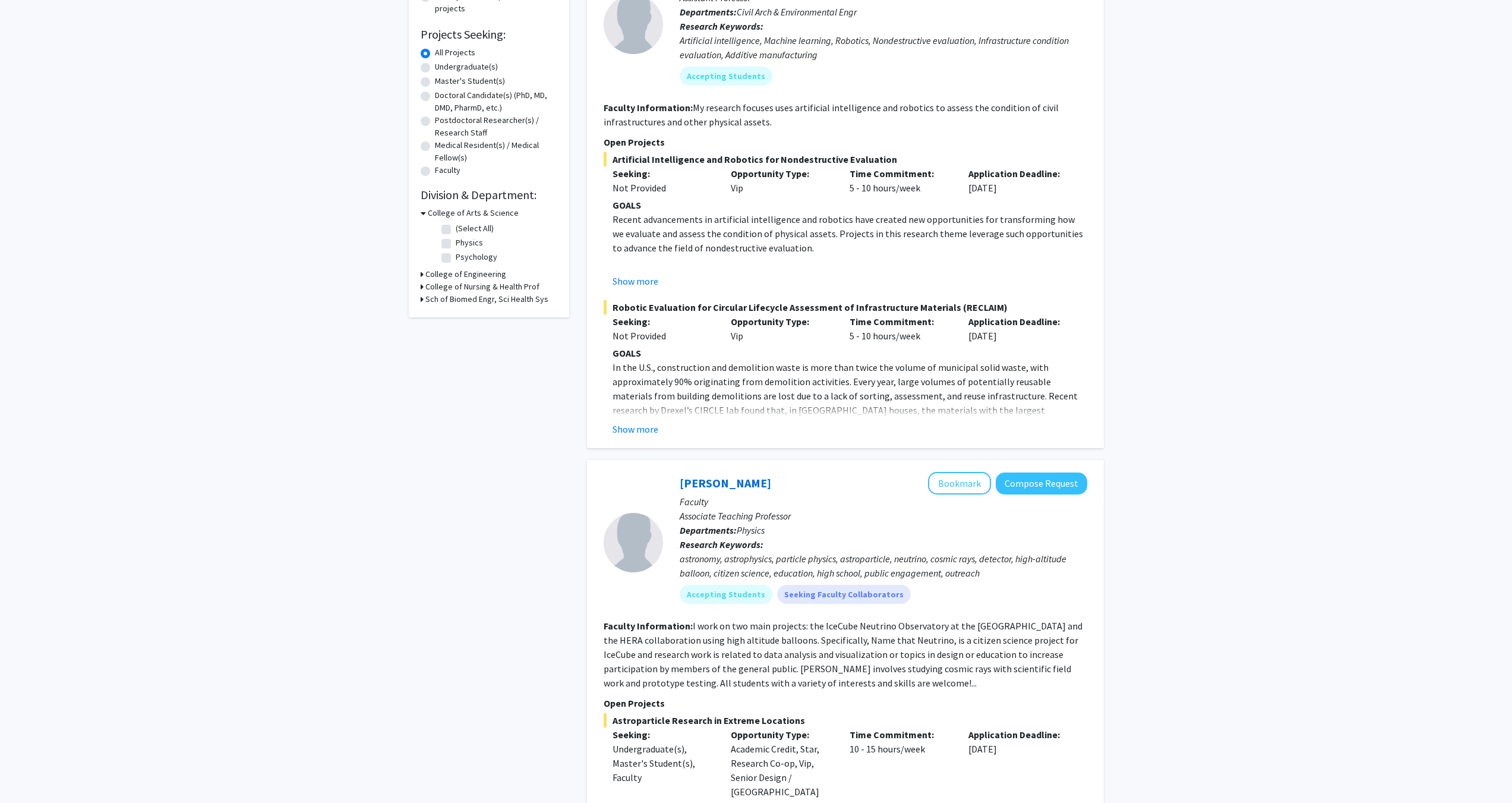
scroll to position [0, 0]
